Goal: Book appointment/travel/reservation: Register for event/course

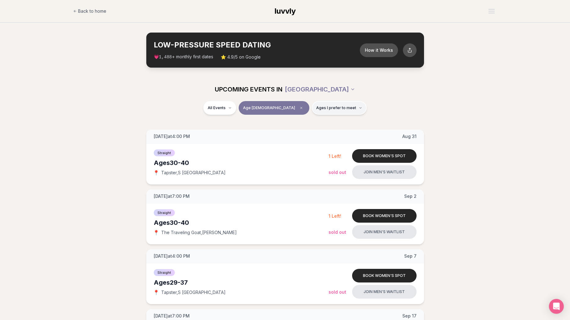
scroll to position [385, 0]
click at [337, 112] on button "Ages I prefer to meet" at bounding box center [339, 108] width 55 height 14
click at [296, 122] on button "Younger than me" at bounding box center [295, 123] width 5 height 5
click at [295, 123] on button "Younger than me" at bounding box center [295, 123] width 5 height 5
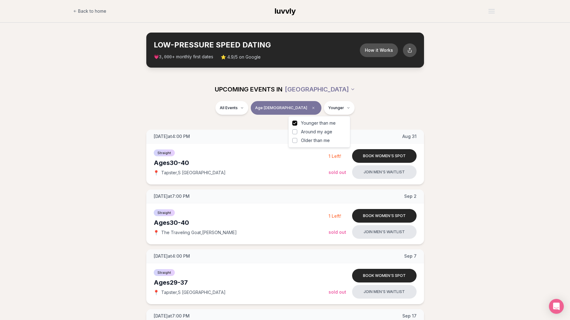
click at [295, 132] on button "Around my age" at bounding box center [295, 131] width 5 height 5
click at [295, 142] on button "Older than me" at bounding box center [295, 140] width 5 height 5
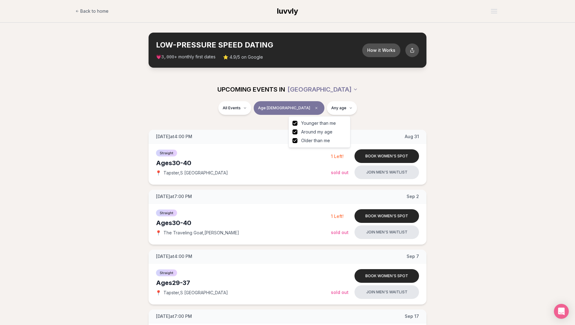
click at [124, 121] on div "All Events Age [DEMOGRAPHIC_DATA] Any age" at bounding box center [287, 111] width 575 height 21
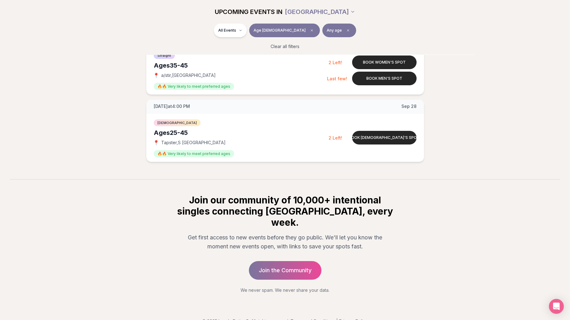
scroll to position [447, 2]
